Goal: Find specific page/section: Find specific page/section

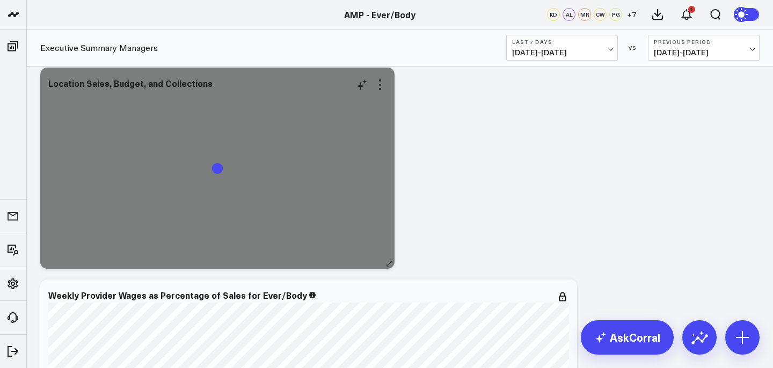
scroll to position [55, 0]
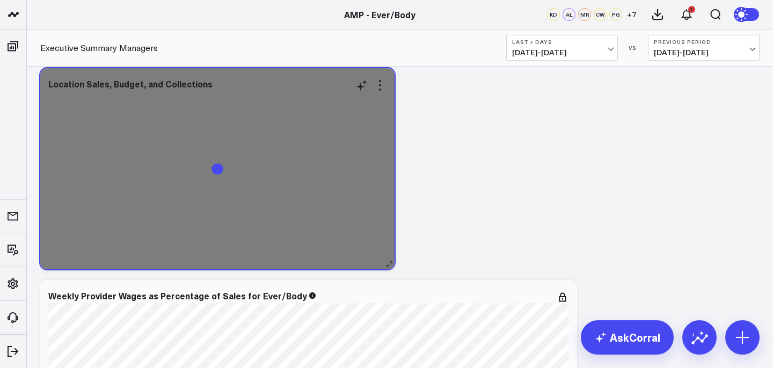
click at [248, 218] on div at bounding box center [217, 178] width 338 height 162
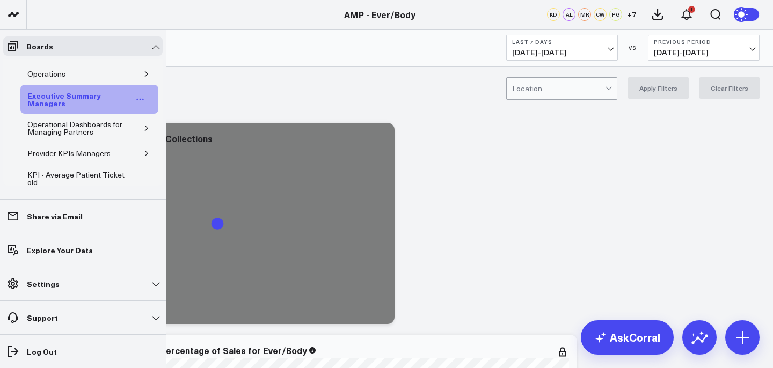
click at [64, 94] on div "Executive Summary Managers" at bounding box center [79, 99] width 108 height 20
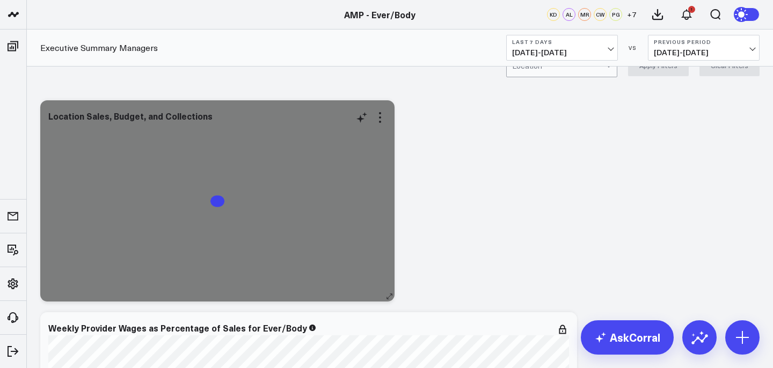
scroll to position [22, 0]
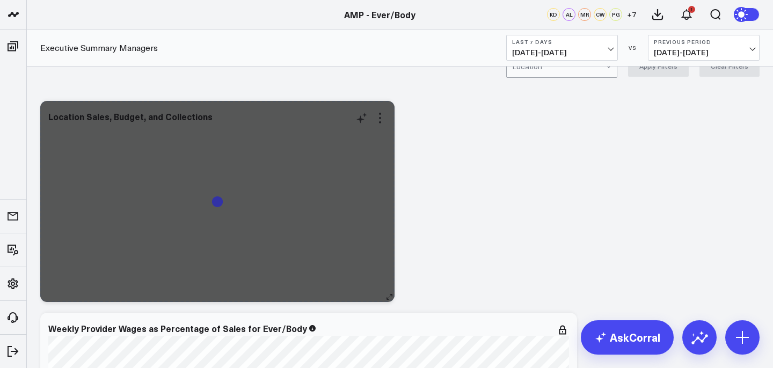
click at [389, 297] on icon at bounding box center [389, 297] width 5 height 5
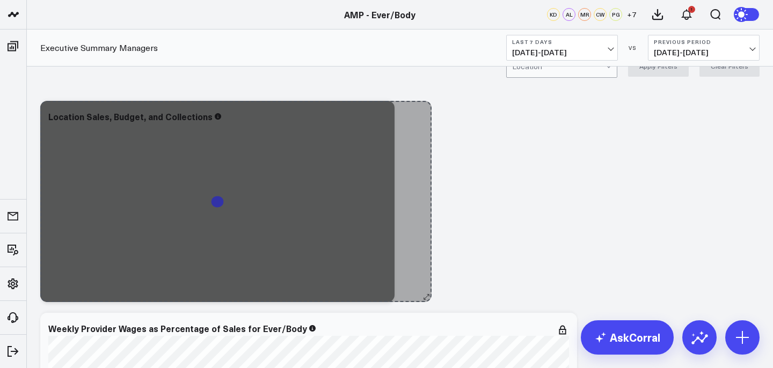
drag, startPoint x: 389, startPoint y: 297, endPoint x: 444, endPoint y: 259, distance: 67.5
